Goal: Task Accomplishment & Management: Use online tool/utility

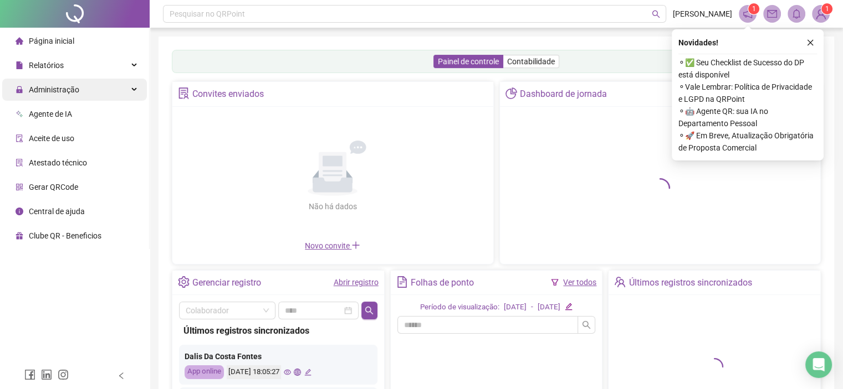
click at [86, 90] on div "Administração" at bounding box center [74, 90] width 145 height 22
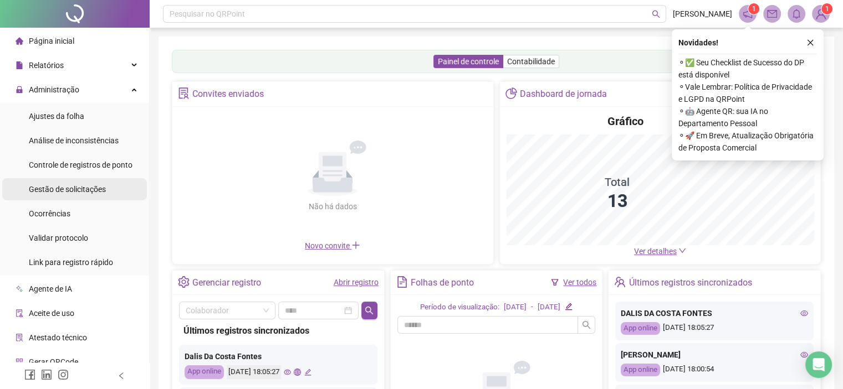
click at [70, 190] on span "Gestão de solicitações" at bounding box center [67, 189] width 77 height 9
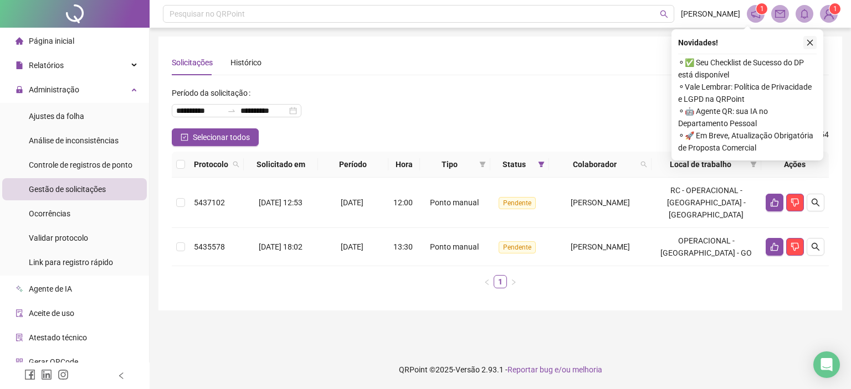
drag, startPoint x: 806, startPoint y: 41, endPoint x: 801, endPoint y: 34, distance: 8.0
click at [804, 41] on button "button" at bounding box center [809, 42] width 13 height 13
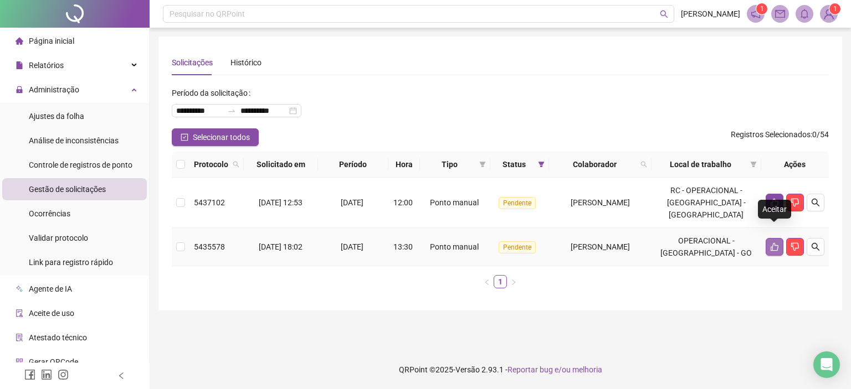
click at [776, 243] on icon "like" at bounding box center [774, 247] width 9 height 9
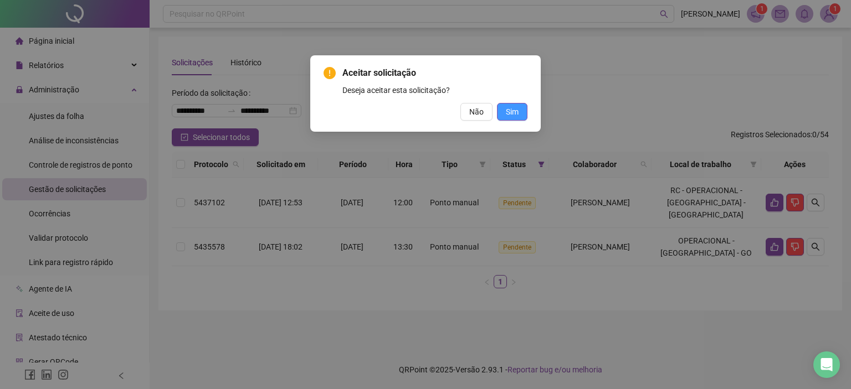
click at [504, 116] on button "Sim" at bounding box center [512, 112] width 30 height 18
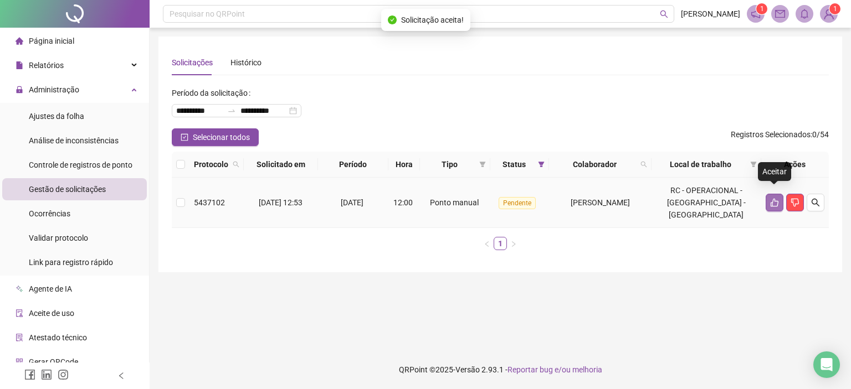
click at [775, 198] on icon "like" at bounding box center [774, 202] width 9 height 9
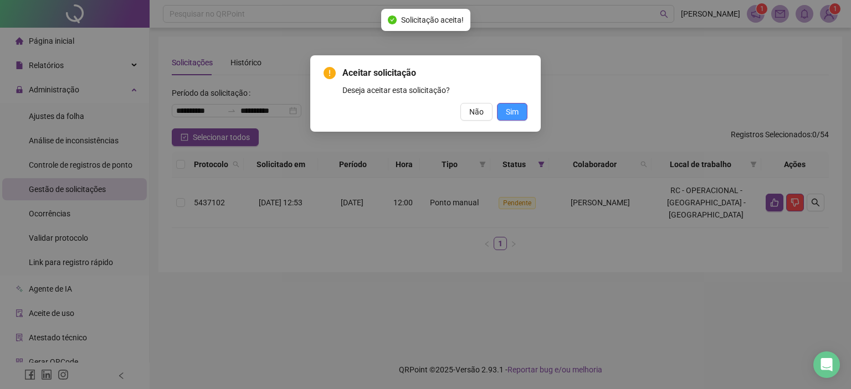
click at [506, 115] on span "Sim" at bounding box center [512, 112] width 13 height 12
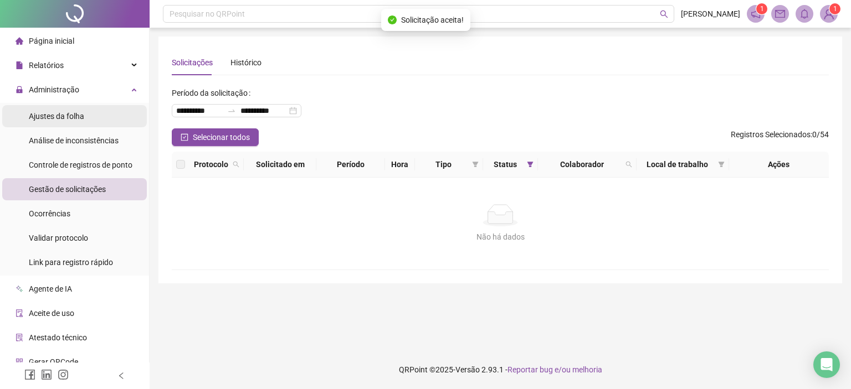
click at [54, 117] on span "Ajustes da folha" at bounding box center [56, 116] width 55 height 9
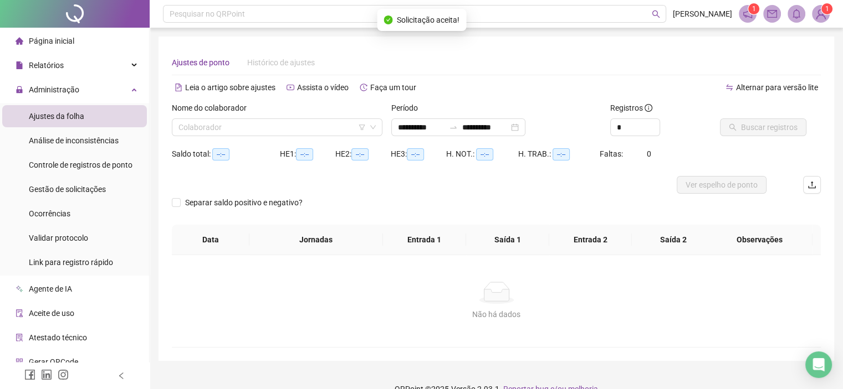
type input "**********"
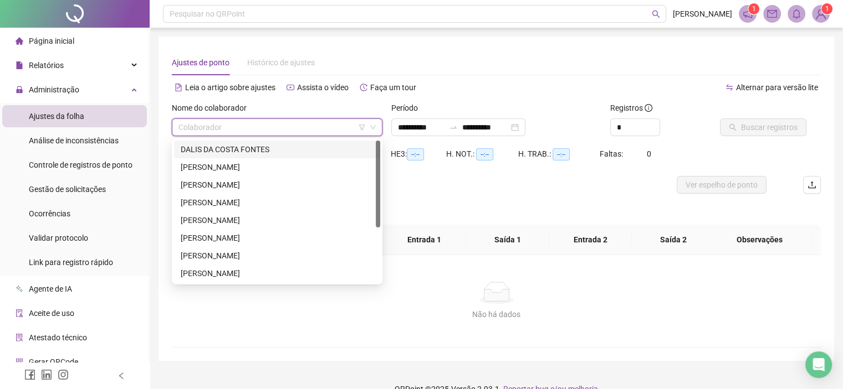
click at [206, 121] on input "search" at bounding box center [271, 127] width 187 height 17
click at [191, 150] on div "DALIS DA COSTA FONTES" at bounding box center [277, 149] width 193 height 12
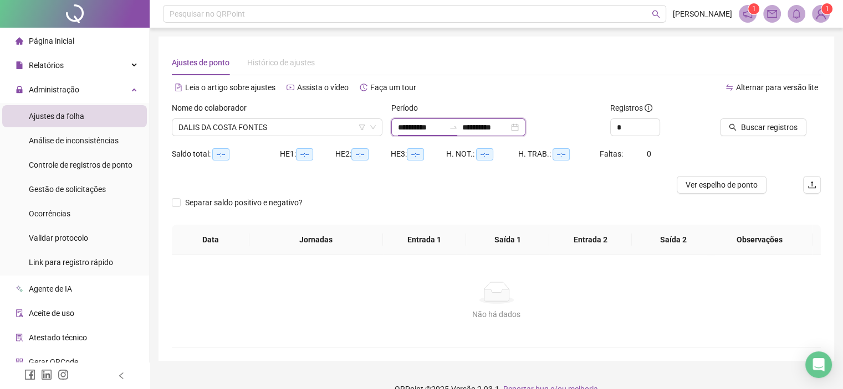
click at [443, 123] on input "**********" at bounding box center [421, 127] width 47 height 12
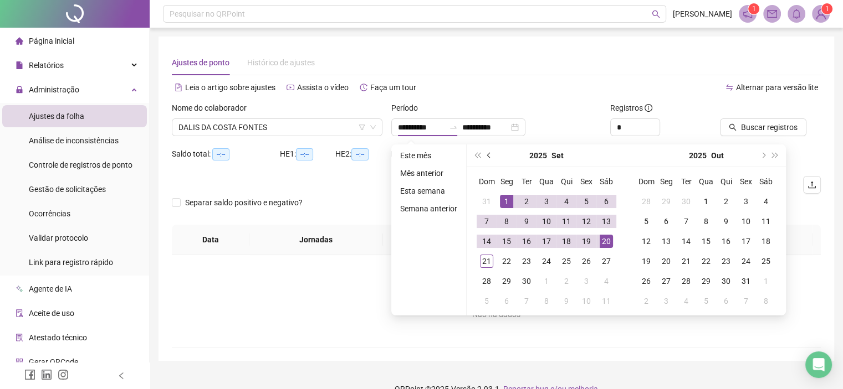
click at [489, 155] on span "prev-year" at bounding box center [490, 156] width 6 height 6
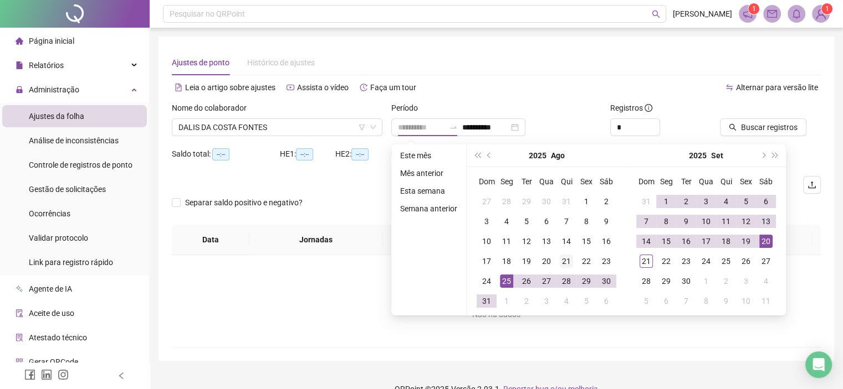
type input "**********"
click at [563, 262] on div "21" at bounding box center [566, 261] width 13 height 13
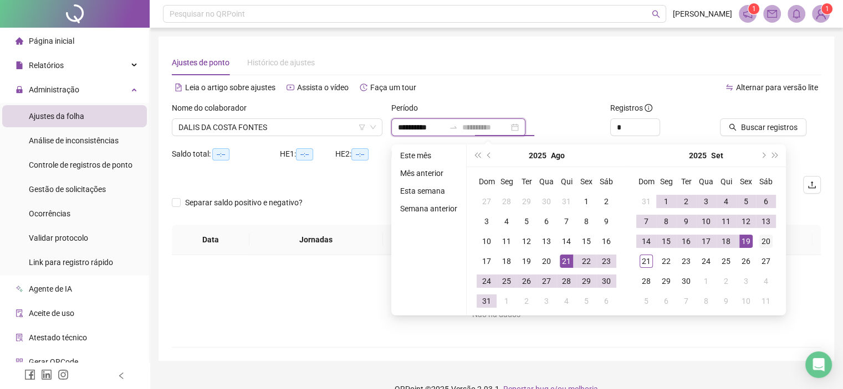
type input "**********"
click at [770, 243] on div "20" at bounding box center [765, 241] width 13 height 13
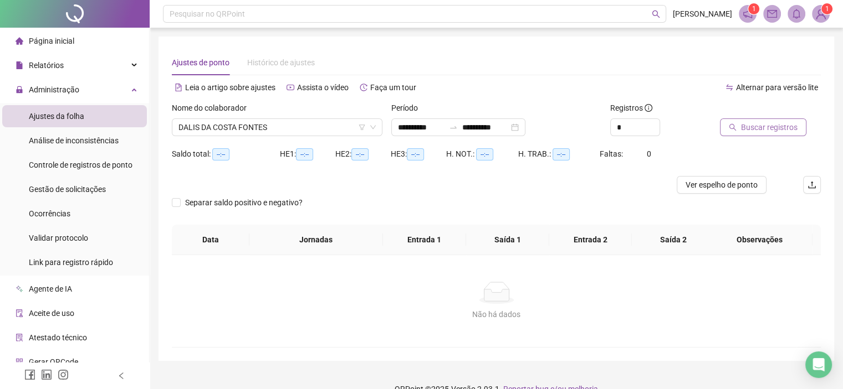
click at [775, 131] on span "Buscar registros" at bounding box center [769, 127] width 57 height 12
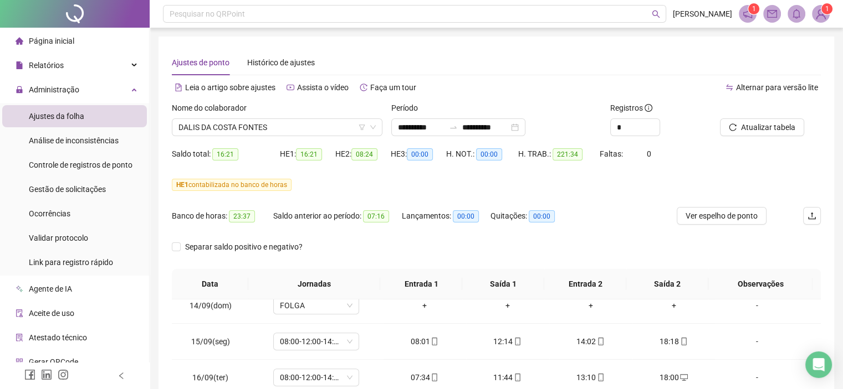
drag, startPoint x: 284, startPoint y: 124, endPoint x: 281, endPoint y: 107, distance: 17.0
click at [284, 122] on span "DALIS DA COSTA FONTES" at bounding box center [276, 127] width 197 height 17
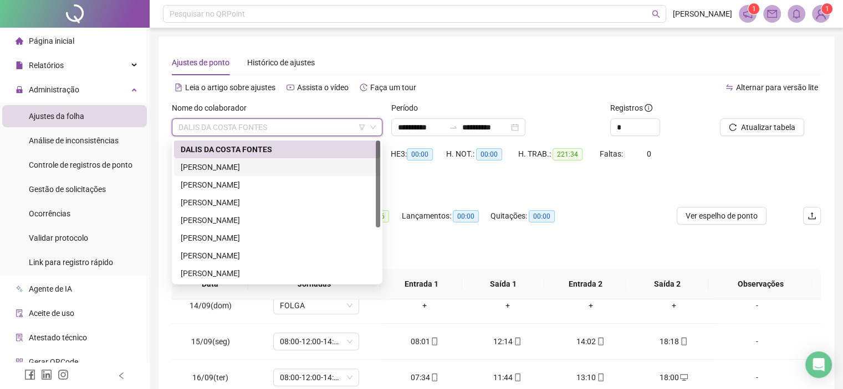
click at [197, 166] on div "[PERSON_NAME]" at bounding box center [277, 167] width 193 height 12
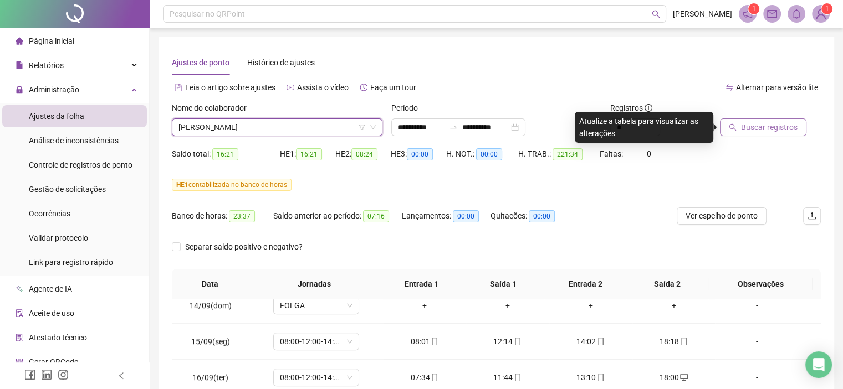
click at [768, 129] on span "Buscar registros" at bounding box center [769, 127] width 57 height 12
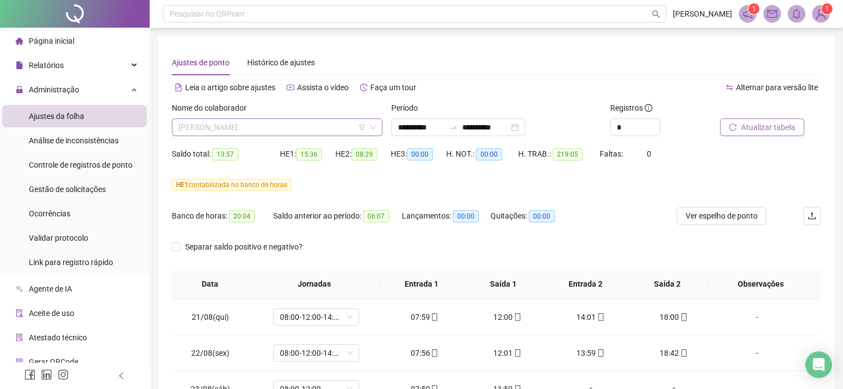
click at [295, 130] on span "[PERSON_NAME]" at bounding box center [276, 127] width 197 height 17
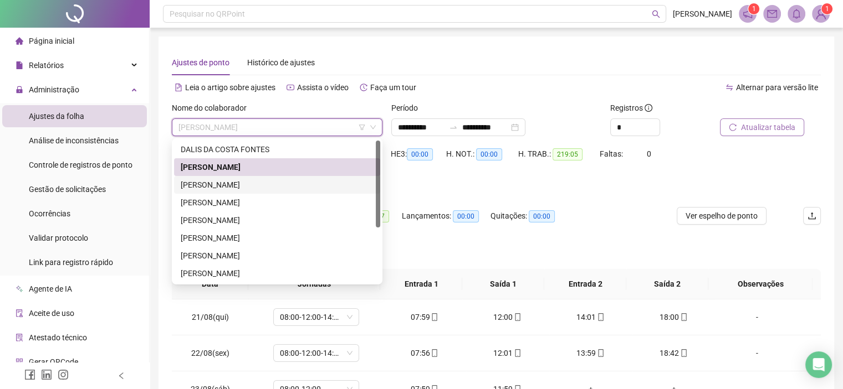
click at [215, 184] on div "[PERSON_NAME]" at bounding box center [277, 185] width 193 height 12
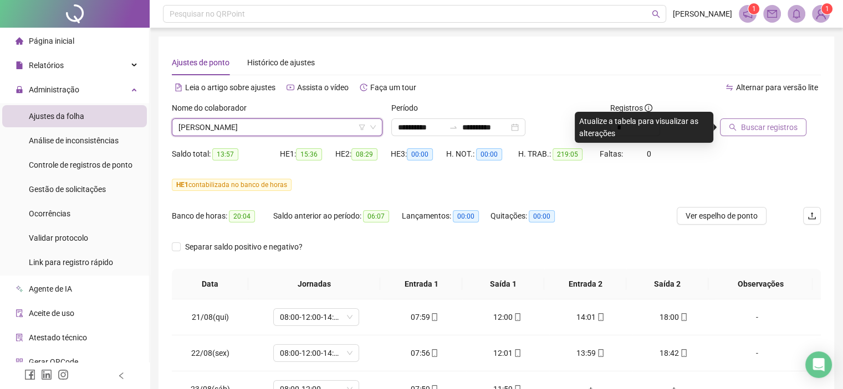
click at [769, 127] on span "Buscar registros" at bounding box center [769, 127] width 57 height 12
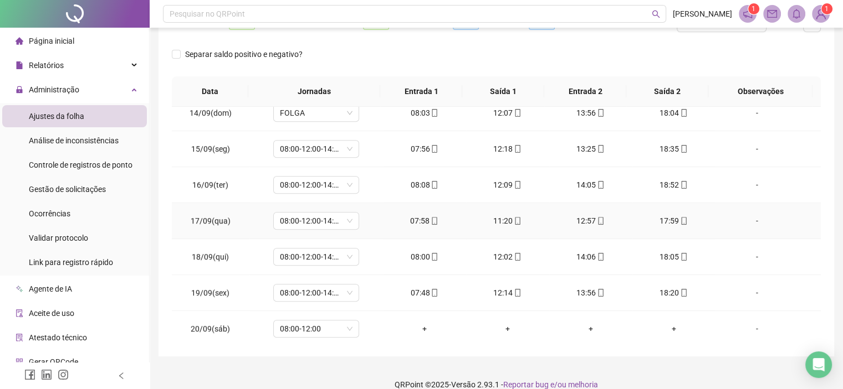
scroll to position [207, 0]
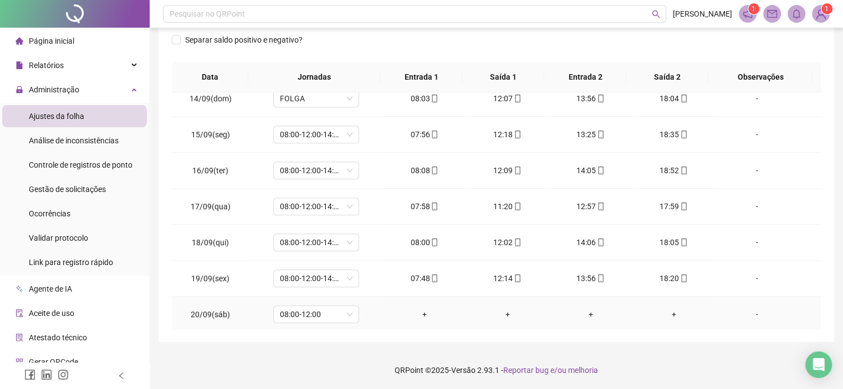
click at [749, 310] on div "-" at bounding box center [756, 315] width 65 height 12
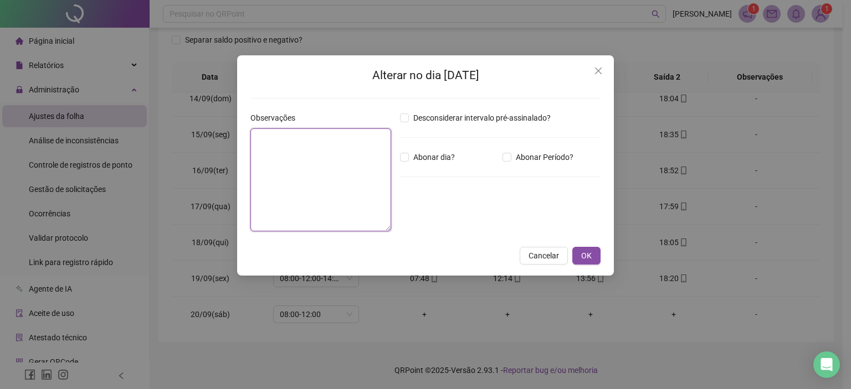
click at [309, 152] on textarea at bounding box center [320, 180] width 141 height 103
type textarea "*"
type textarea "**********"
click at [578, 261] on button "OK" at bounding box center [586, 256] width 28 height 18
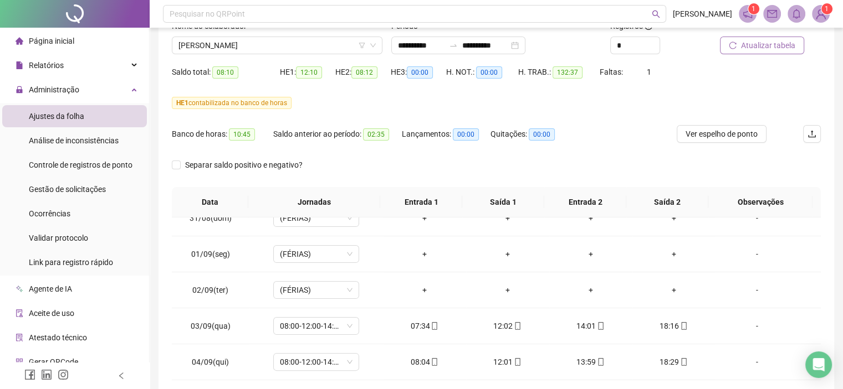
scroll to position [0, 0]
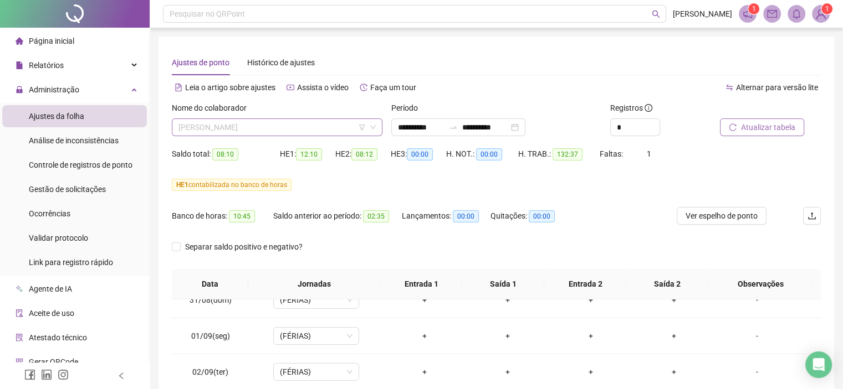
click at [310, 124] on span "[PERSON_NAME]" at bounding box center [276, 127] width 197 height 17
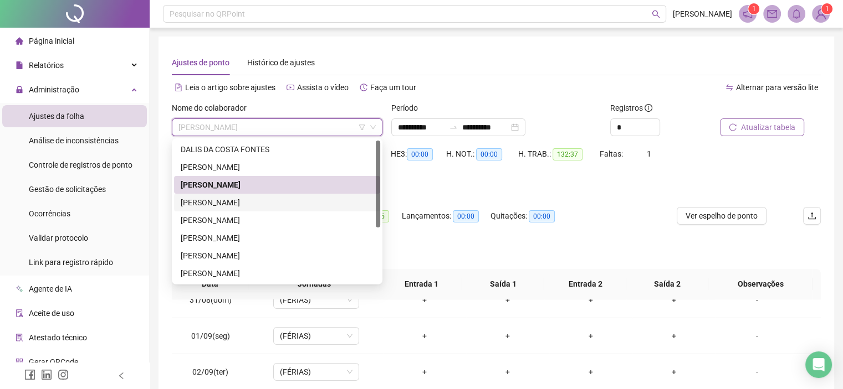
click at [209, 203] on div "[PERSON_NAME]" at bounding box center [277, 203] width 193 height 12
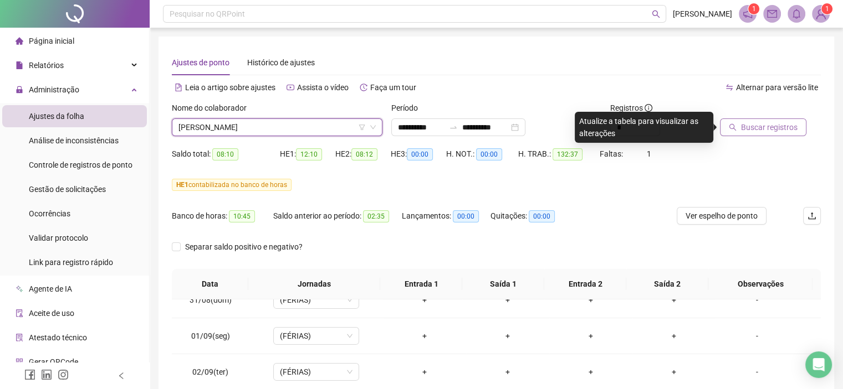
click at [755, 126] on span "Buscar registros" at bounding box center [769, 127] width 57 height 12
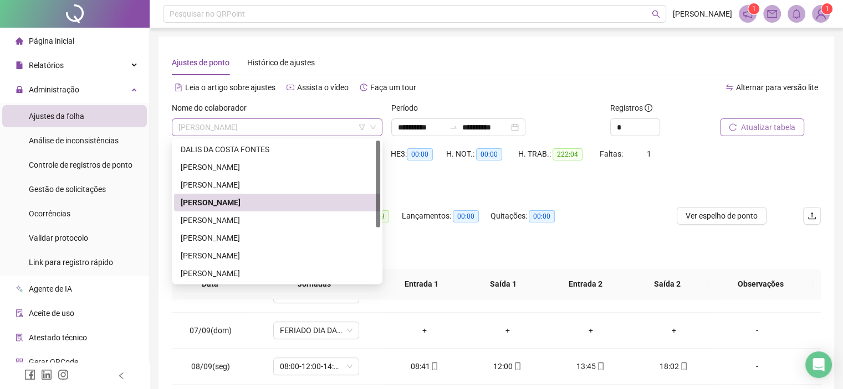
drag, startPoint x: 324, startPoint y: 124, endPoint x: 319, endPoint y: 116, distance: 8.8
click at [324, 124] on span "[PERSON_NAME]" at bounding box center [276, 127] width 197 height 17
click at [213, 222] on div "[PERSON_NAME]" at bounding box center [277, 220] width 193 height 12
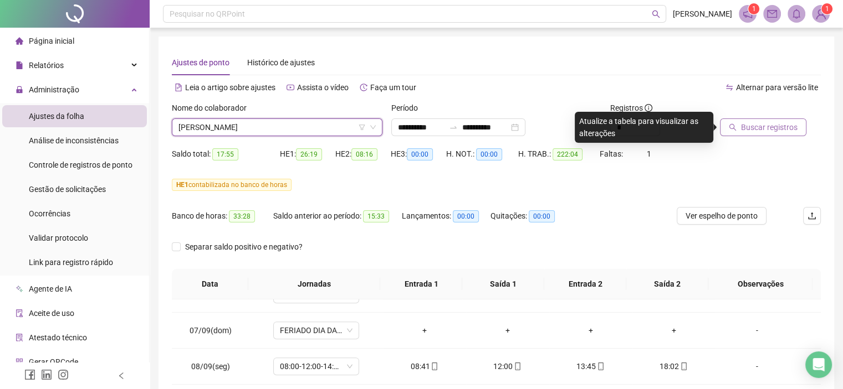
drag, startPoint x: 779, startPoint y: 135, endPoint x: 775, endPoint y: 131, distance: 5.9
click at [777, 133] on button "Buscar registros" at bounding box center [763, 128] width 86 height 18
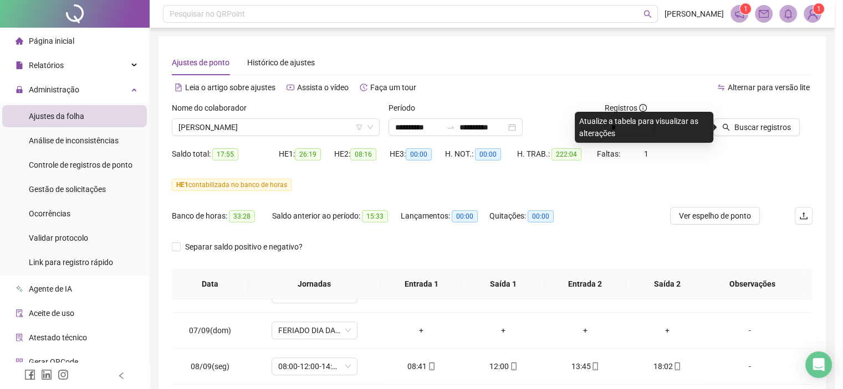
click at [773, 129] on div "Buscando registros Os registros de ponto estão sendo buscados... OK" at bounding box center [421, 194] width 843 height 389
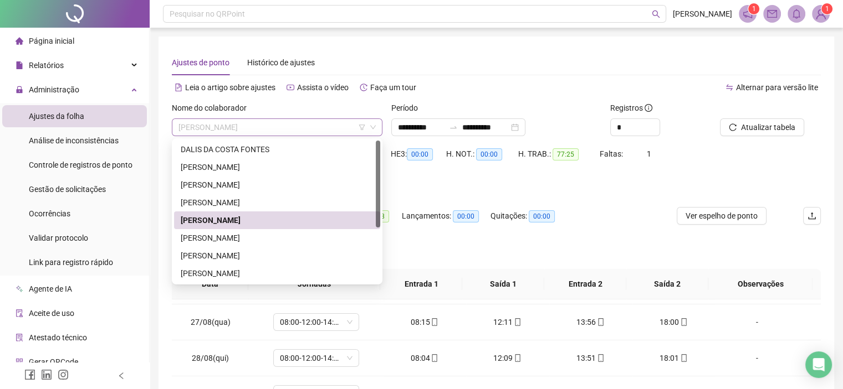
click at [327, 124] on span "[PERSON_NAME]" at bounding box center [276, 127] width 197 height 17
click at [214, 239] on div "[PERSON_NAME]" at bounding box center [277, 238] width 193 height 12
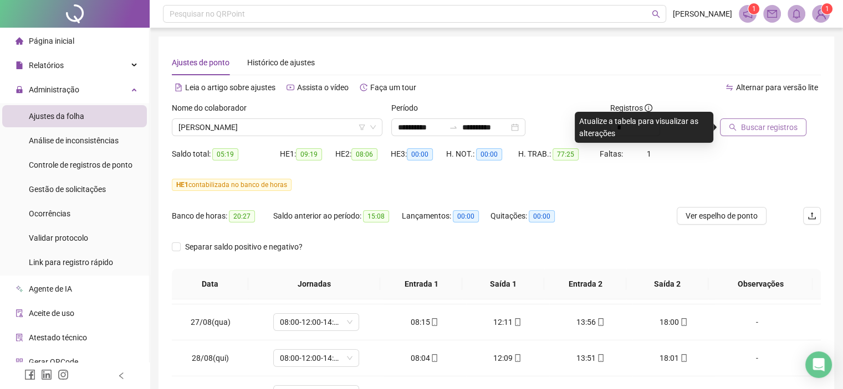
click at [771, 128] on span "Buscar registros" at bounding box center [769, 127] width 57 height 12
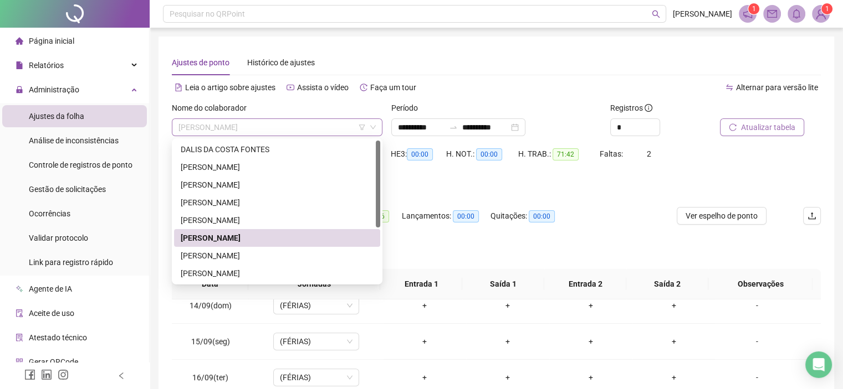
drag, startPoint x: 318, startPoint y: 126, endPoint x: 312, endPoint y: 119, distance: 9.4
click at [317, 126] on span "[PERSON_NAME]" at bounding box center [276, 127] width 197 height 17
click at [229, 255] on div "[PERSON_NAME]" at bounding box center [277, 256] width 193 height 12
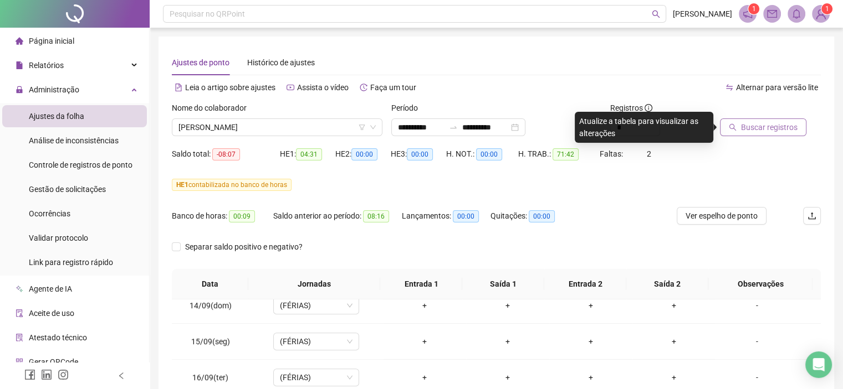
click at [771, 127] on span "Buscar registros" at bounding box center [769, 127] width 57 height 12
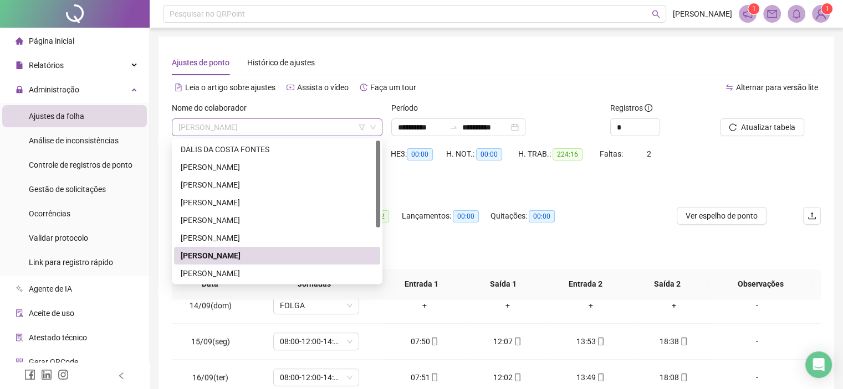
click at [300, 124] on span "[PERSON_NAME]" at bounding box center [276, 127] width 197 height 17
click at [226, 272] on div "[PERSON_NAME]" at bounding box center [277, 274] width 193 height 12
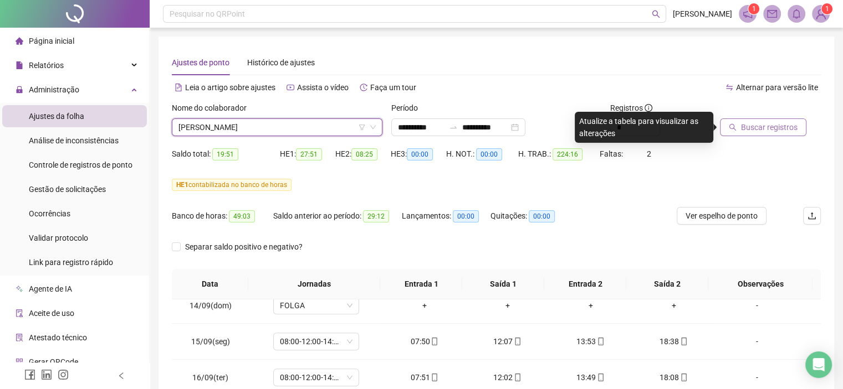
click at [762, 124] on span "Buscar registros" at bounding box center [769, 127] width 57 height 12
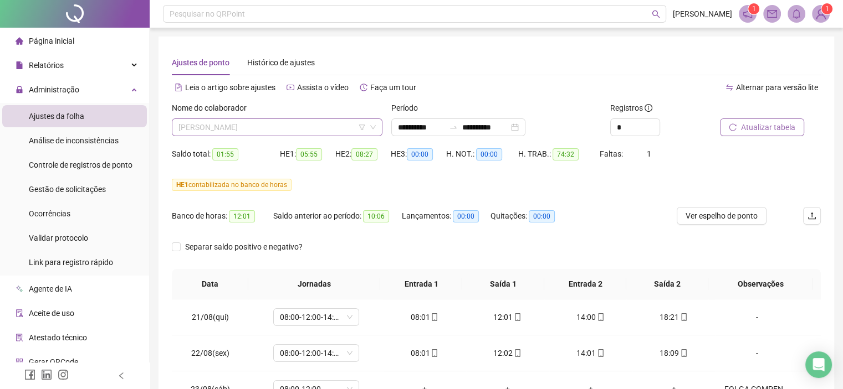
click at [296, 124] on span "[PERSON_NAME]" at bounding box center [276, 127] width 197 height 17
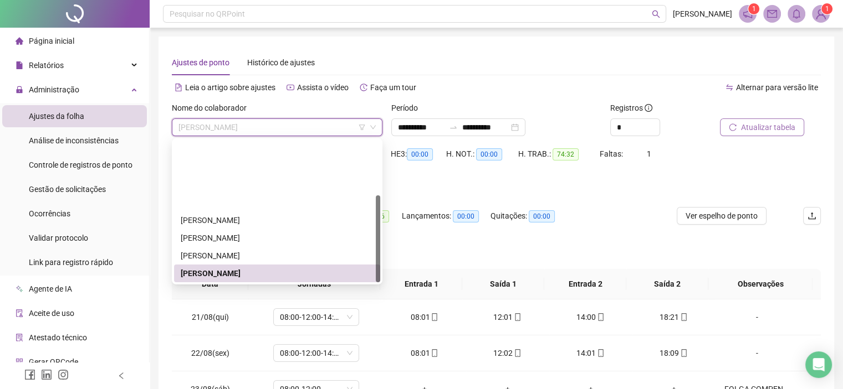
scroll to position [89, 0]
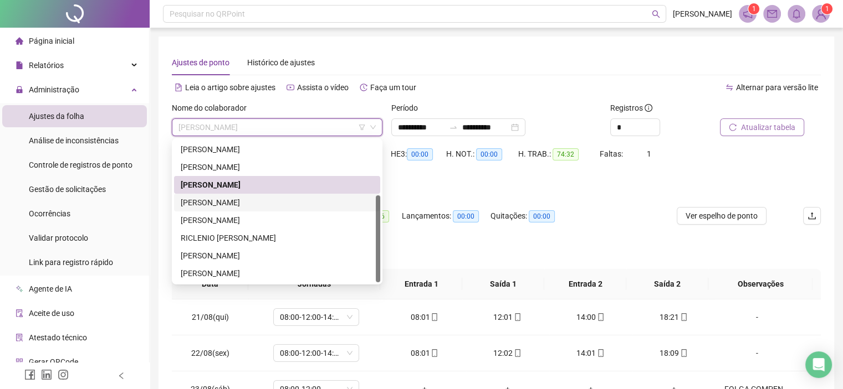
click at [202, 203] on div "[PERSON_NAME]" at bounding box center [277, 203] width 193 height 12
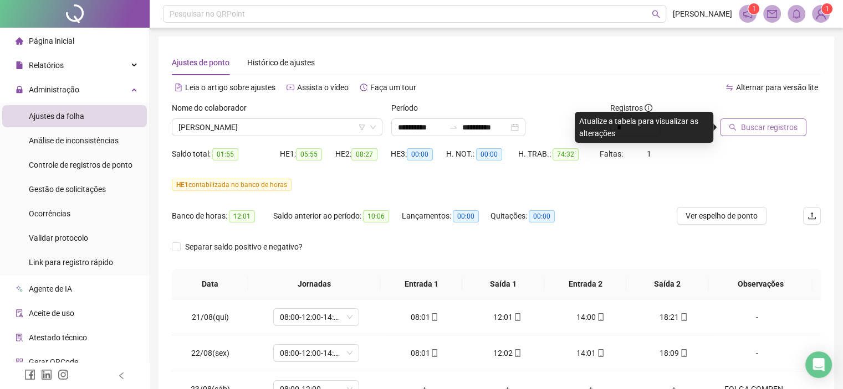
click at [757, 132] on button "Buscar registros" at bounding box center [763, 128] width 86 height 18
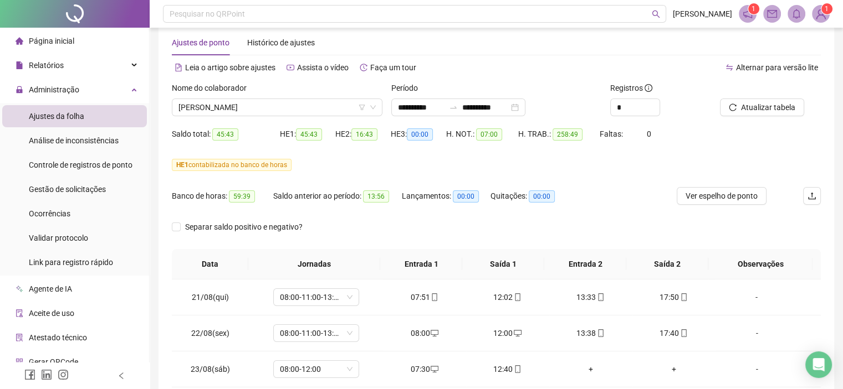
scroll to position [0, 0]
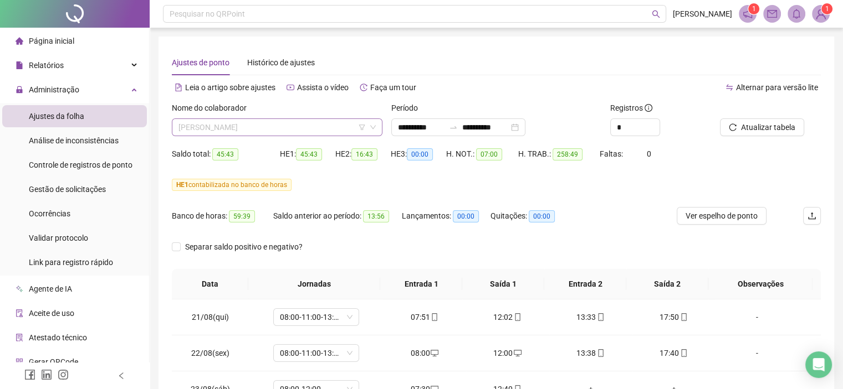
click at [299, 126] on span "[PERSON_NAME]" at bounding box center [276, 127] width 197 height 17
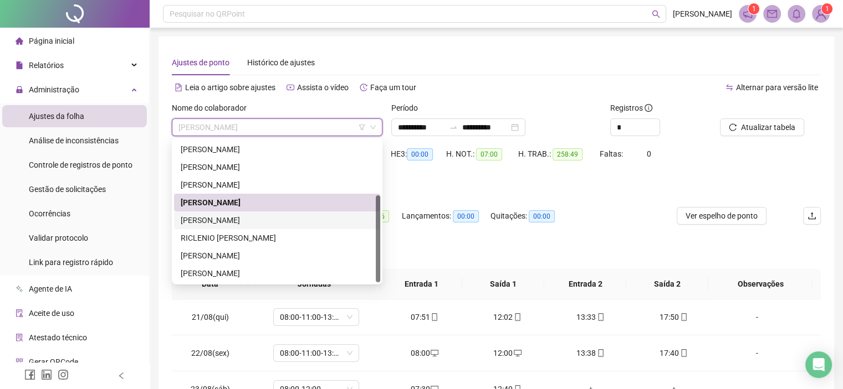
click at [207, 217] on div "[PERSON_NAME]" at bounding box center [277, 220] width 193 height 12
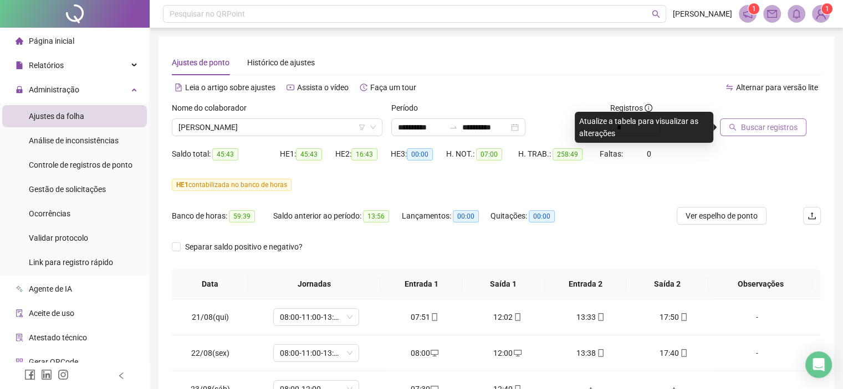
click at [778, 135] on button "Buscar registros" at bounding box center [763, 128] width 86 height 18
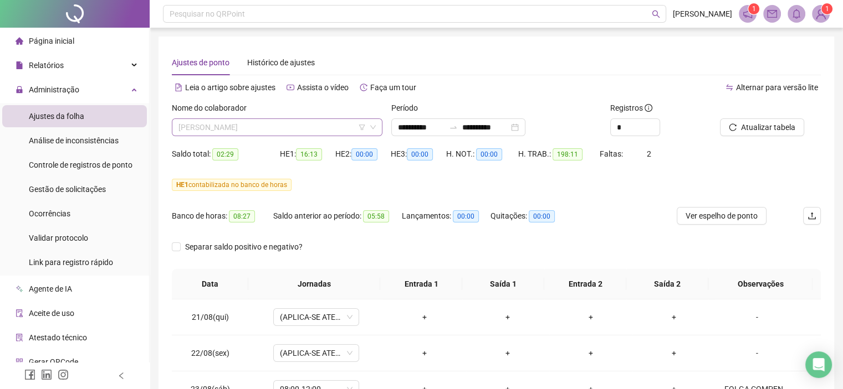
click at [332, 125] on span "[PERSON_NAME]" at bounding box center [276, 127] width 197 height 17
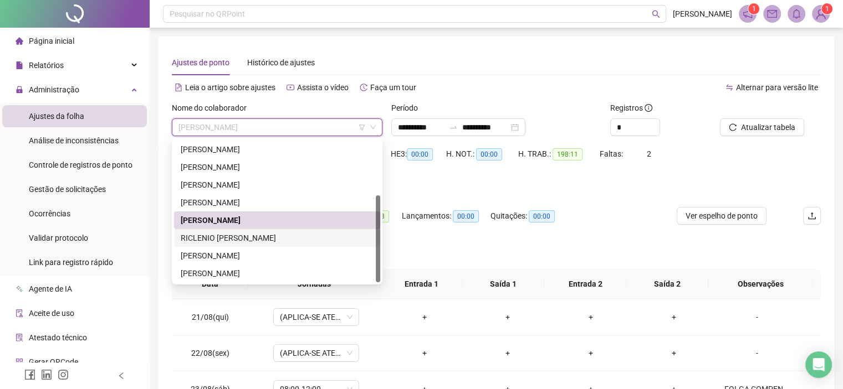
click at [198, 239] on div "RICLENIO [PERSON_NAME]" at bounding box center [277, 238] width 193 height 12
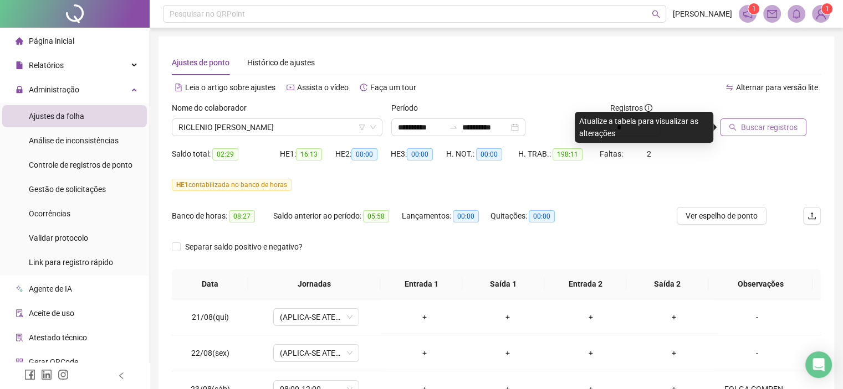
click at [769, 125] on span "Buscar registros" at bounding box center [769, 127] width 57 height 12
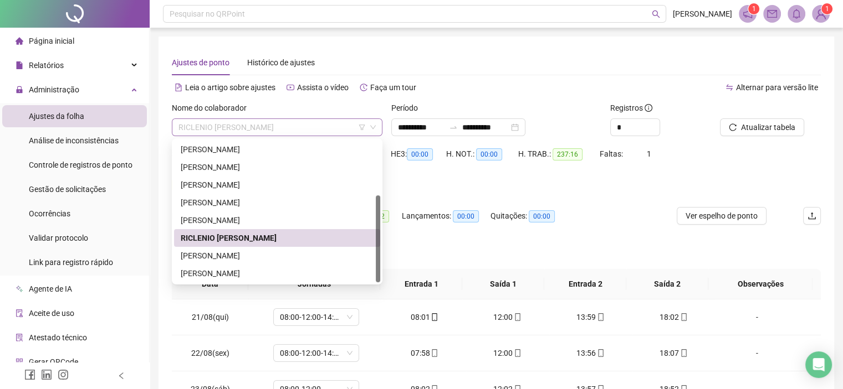
click at [280, 124] on span "RICLENIO [PERSON_NAME]" at bounding box center [276, 127] width 197 height 17
click at [208, 258] on div "[PERSON_NAME]" at bounding box center [277, 256] width 193 height 12
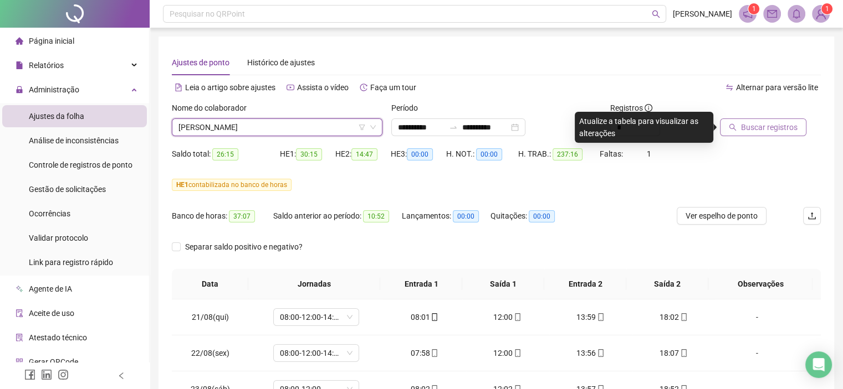
click at [762, 128] on span "Buscar registros" at bounding box center [769, 127] width 57 height 12
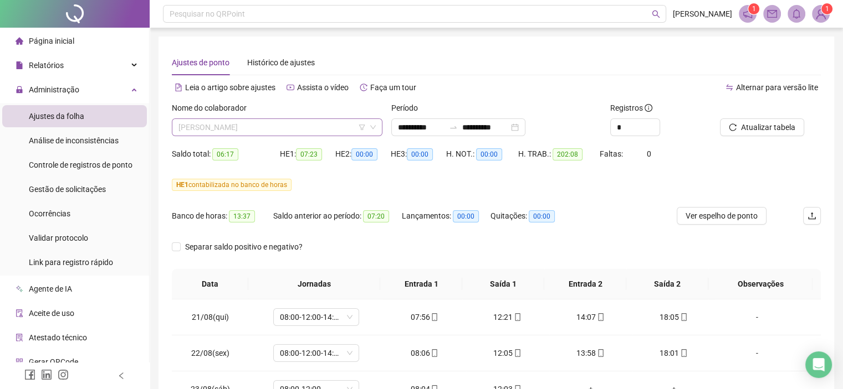
click at [316, 122] on span "[PERSON_NAME]" at bounding box center [276, 127] width 197 height 17
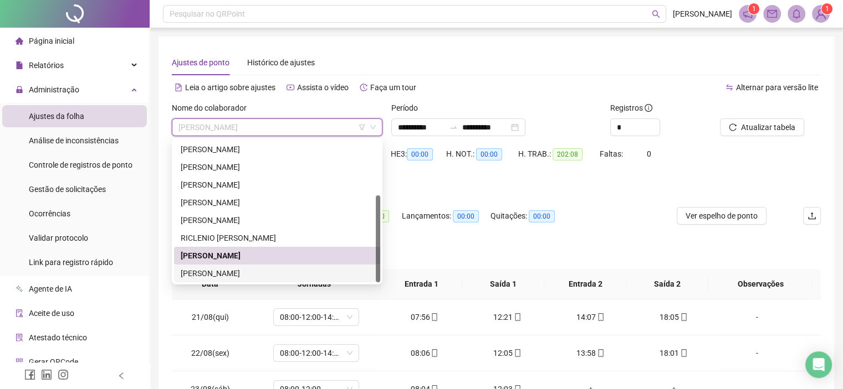
click at [234, 274] on div "[PERSON_NAME]" at bounding box center [277, 274] width 193 height 12
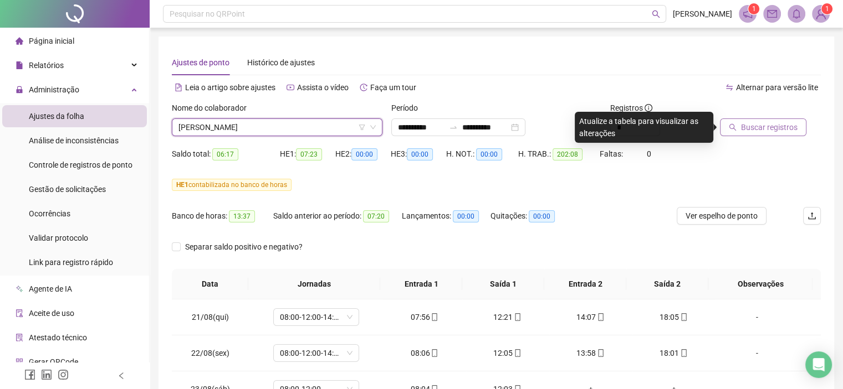
click at [763, 126] on span "Buscar registros" at bounding box center [769, 127] width 57 height 12
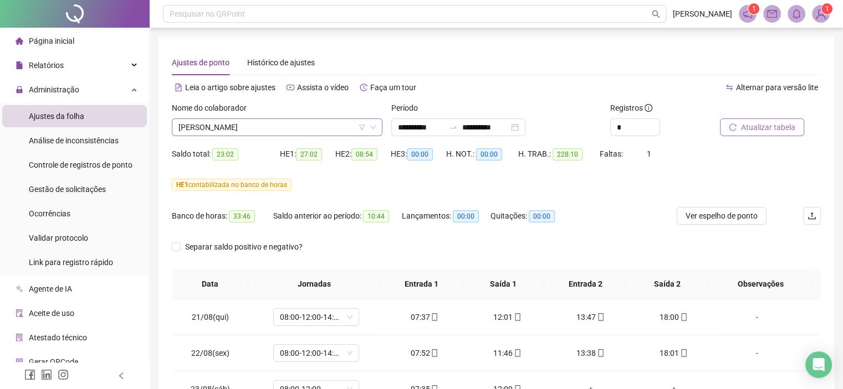
click at [295, 124] on span "[PERSON_NAME]" at bounding box center [276, 127] width 197 height 17
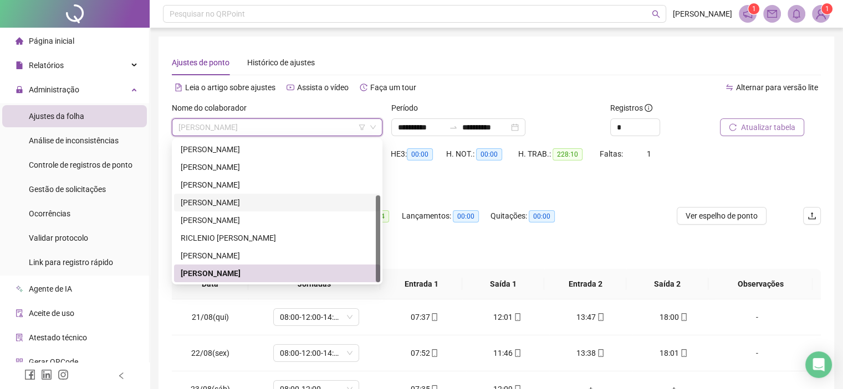
click at [219, 202] on div "[PERSON_NAME]" at bounding box center [277, 203] width 193 height 12
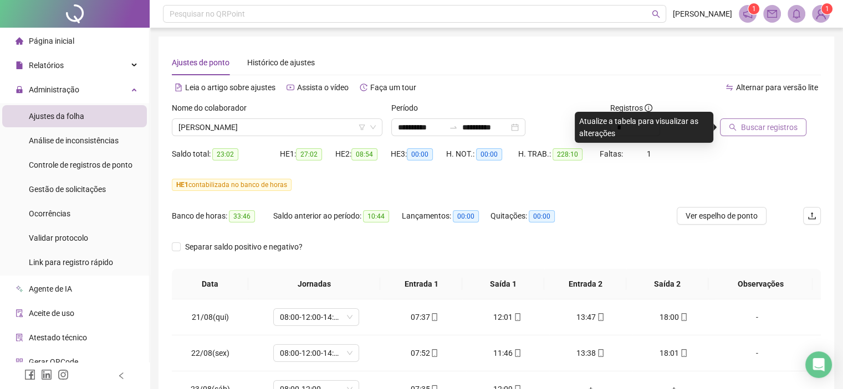
click at [767, 129] on span "Buscar registros" at bounding box center [769, 127] width 57 height 12
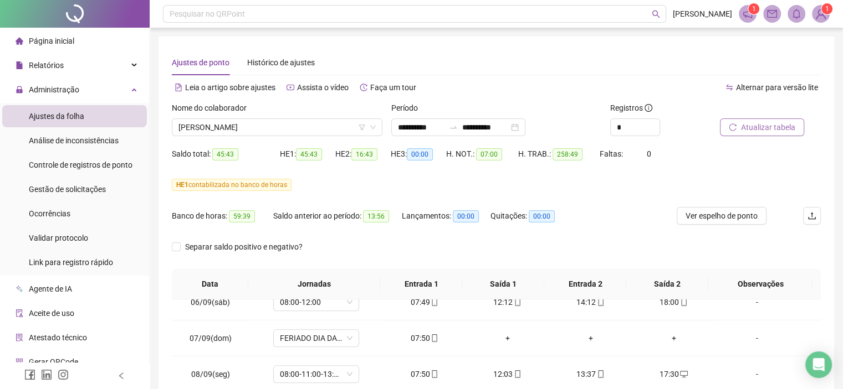
scroll to position [609, 0]
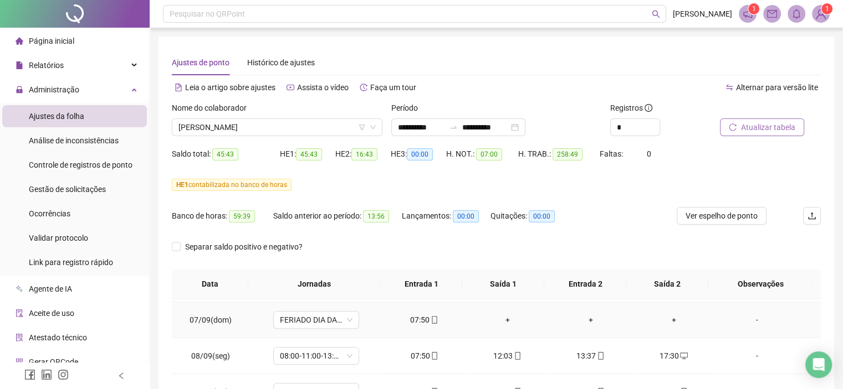
click at [492, 320] on div "+" at bounding box center [507, 320] width 65 height 12
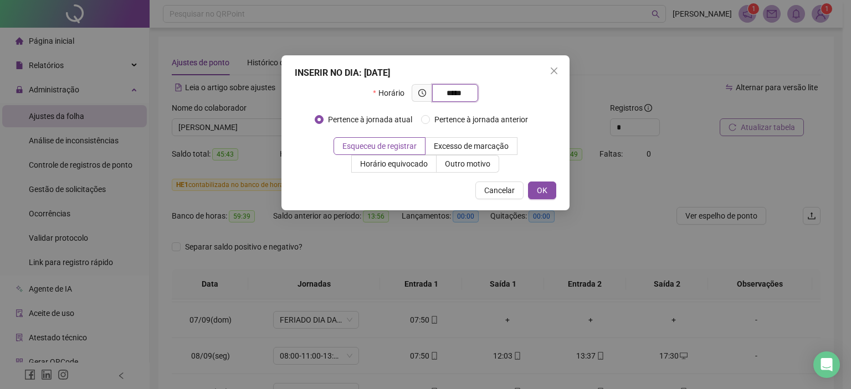
type input "*****"
click at [548, 191] on button "OK" at bounding box center [542, 191] width 28 height 18
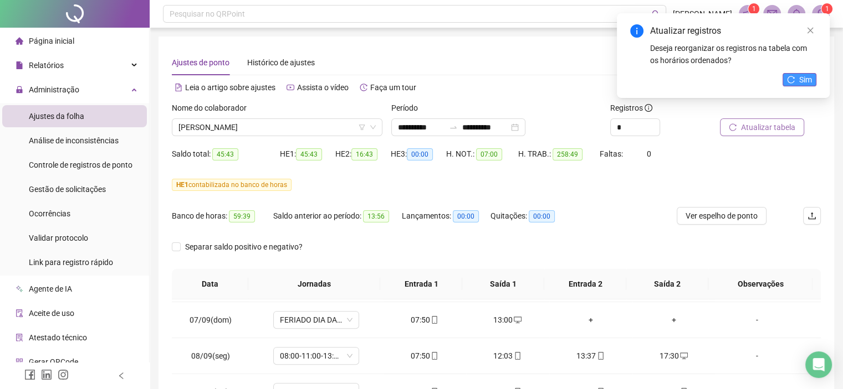
click at [803, 75] on span "Sim" at bounding box center [805, 80] width 13 height 12
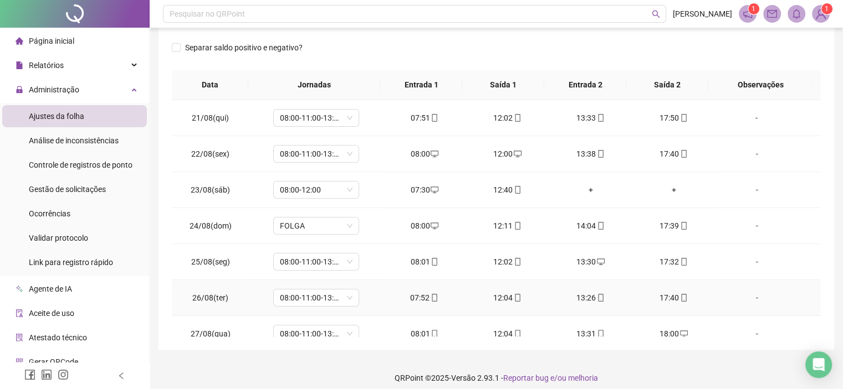
scroll to position [152, 0]
